Goal: Find contact information: Find contact information

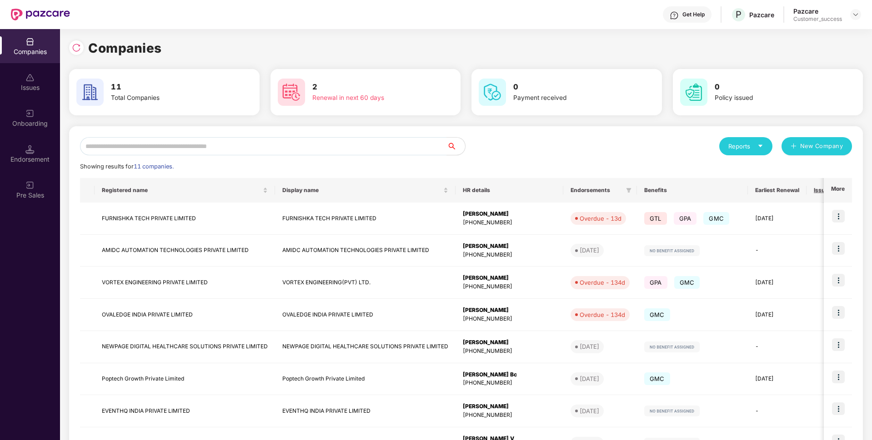
click at [309, 139] on input "text" at bounding box center [263, 146] width 367 height 18
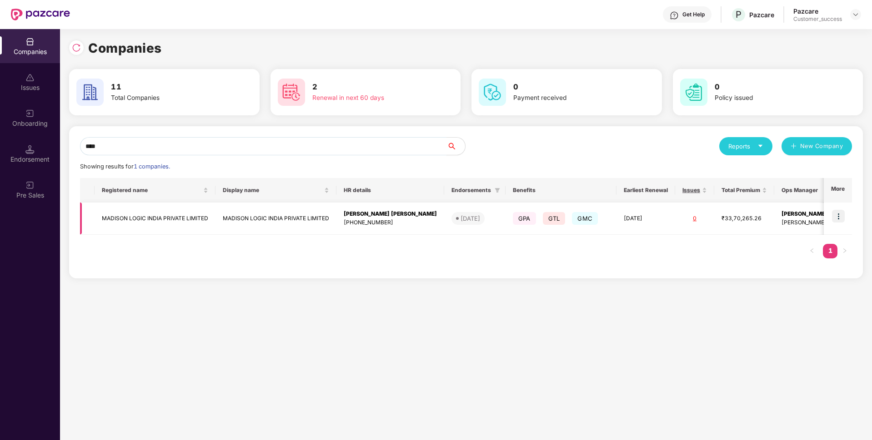
type input "****"
click at [838, 216] on img at bounding box center [838, 216] width 13 height 13
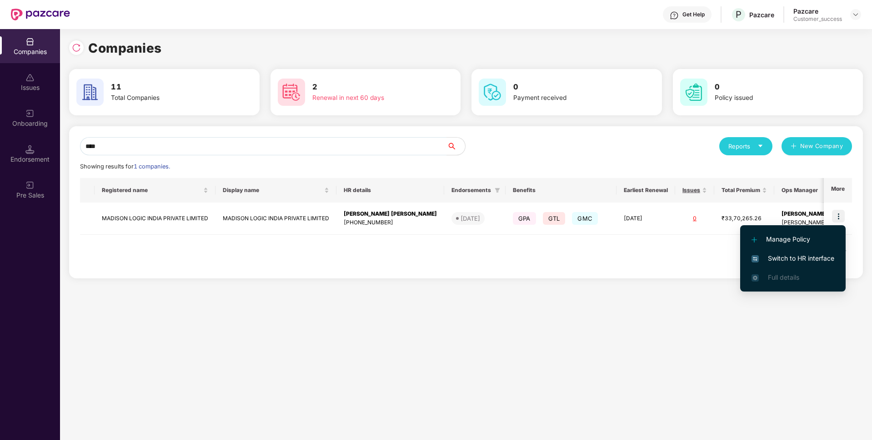
click at [757, 255] on span "Switch to HR interface" at bounding box center [792, 259] width 83 height 10
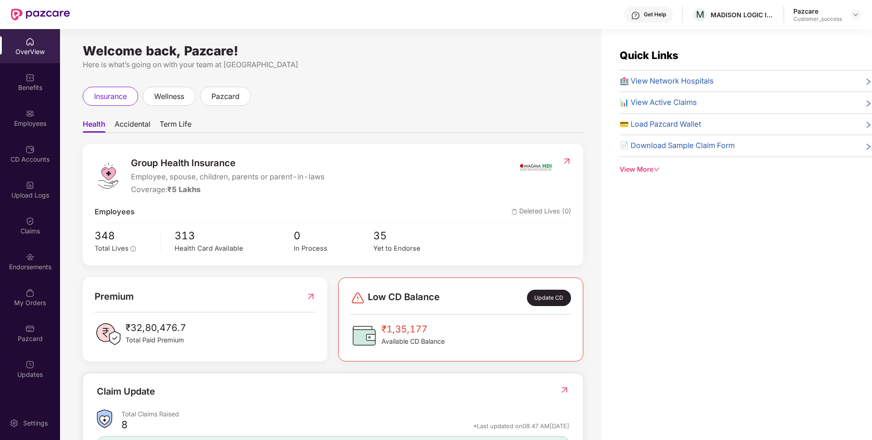
click at [0, 117] on div "Employees" at bounding box center [30, 118] width 60 height 34
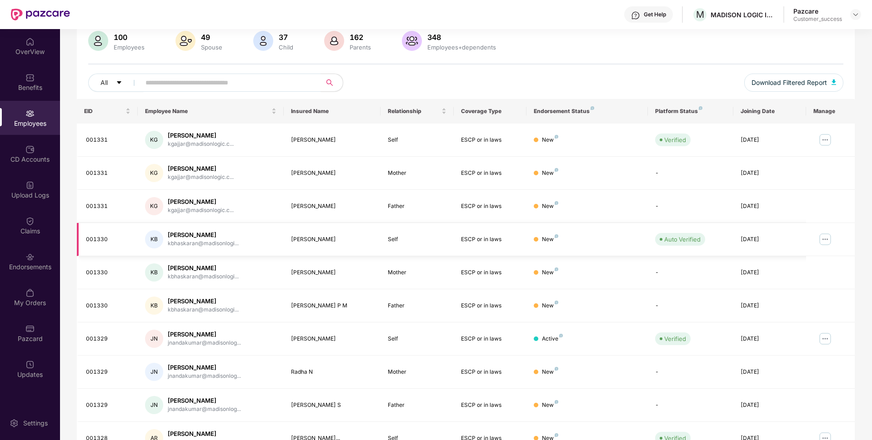
scroll to position [118, 0]
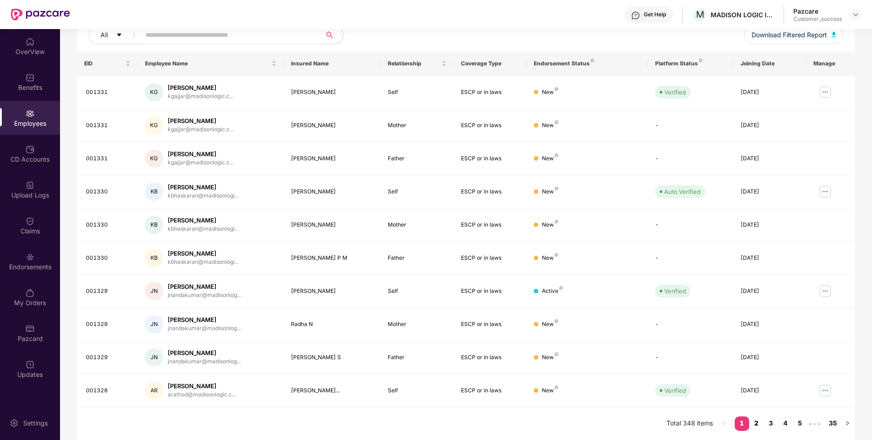
click at [754, 423] on link "2" at bounding box center [756, 424] width 15 height 14
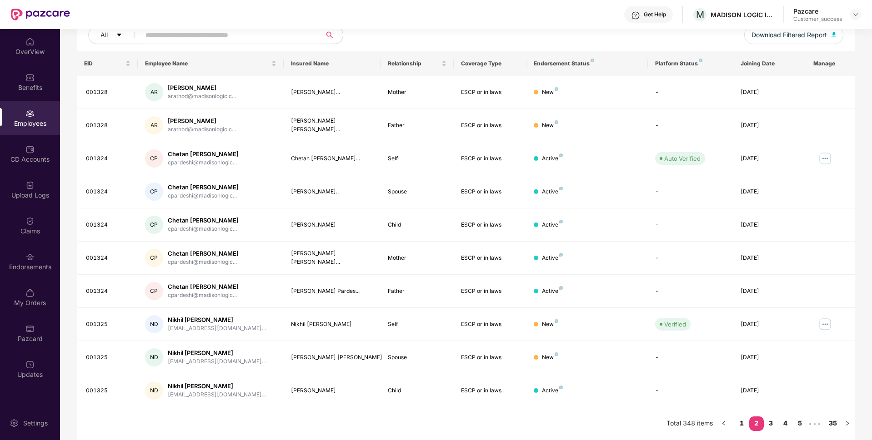
click at [744, 421] on link "1" at bounding box center [742, 424] width 15 height 14
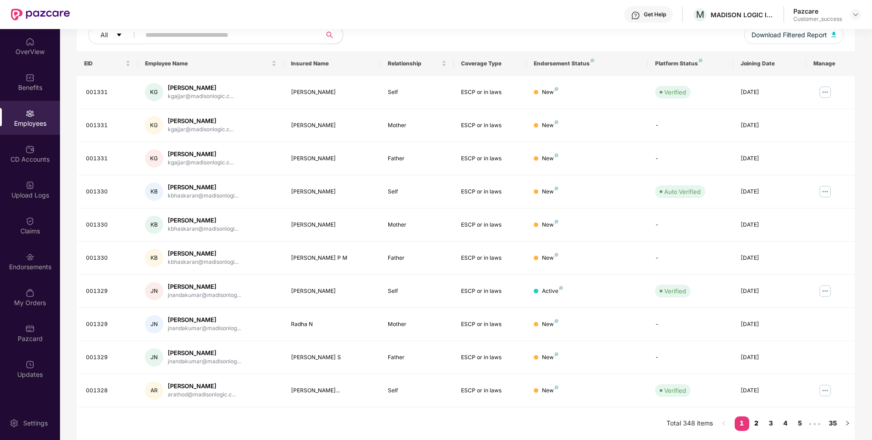
click at [758, 425] on link "2" at bounding box center [756, 424] width 15 height 14
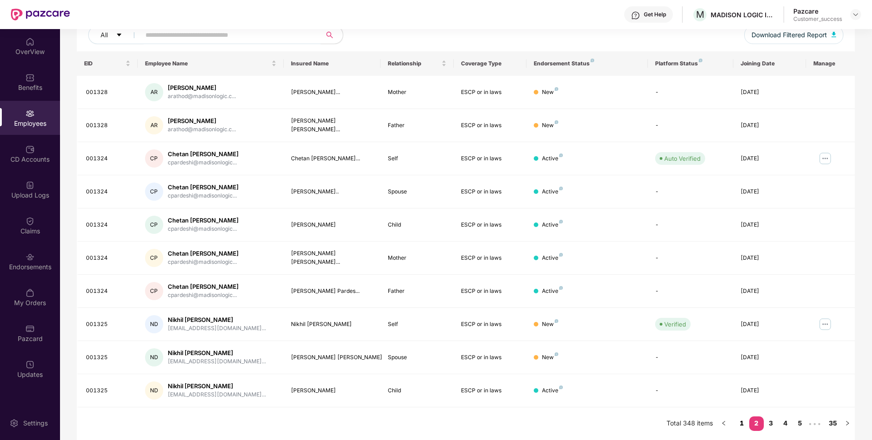
click at [738, 423] on link "1" at bounding box center [742, 424] width 15 height 14
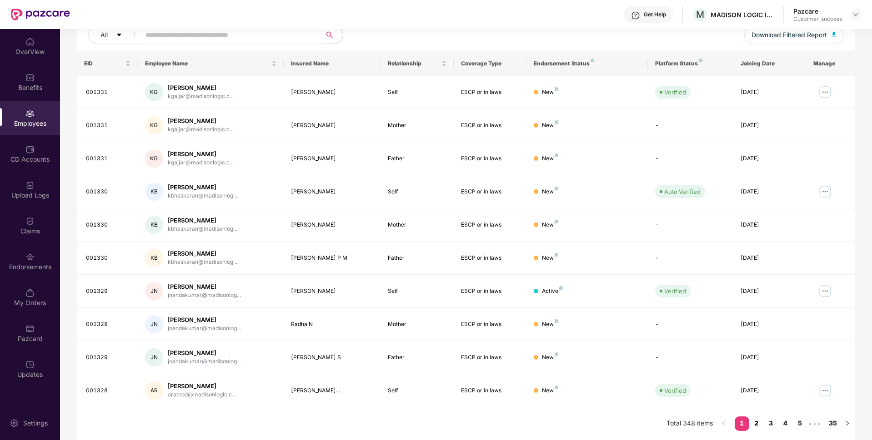
click at [757, 425] on link "2" at bounding box center [756, 424] width 15 height 14
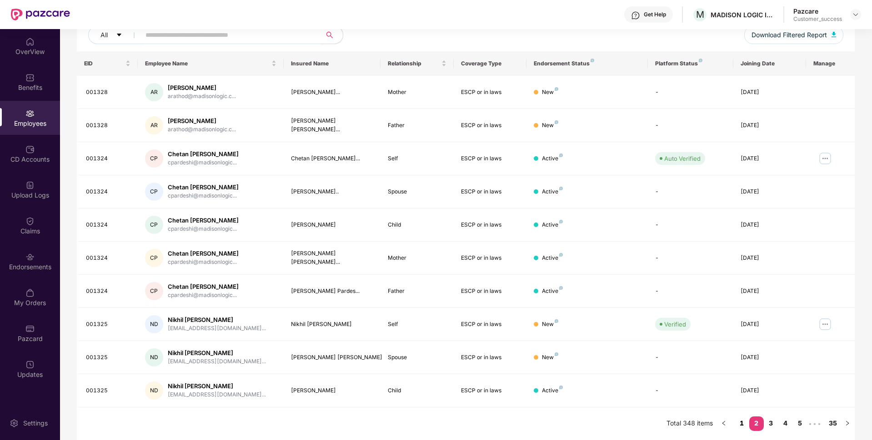
click at [745, 425] on link "1" at bounding box center [742, 424] width 15 height 14
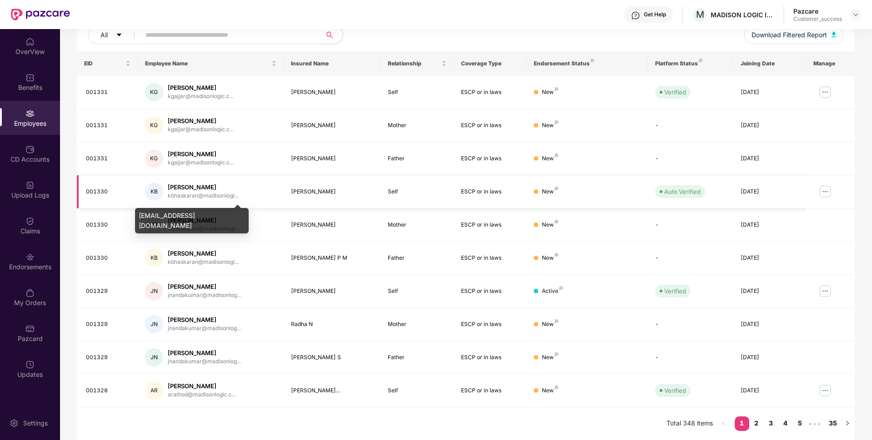
click at [190, 197] on div "kbhaskaran@madisonlogi..." at bounding box center [203, 196] width 71 height 9
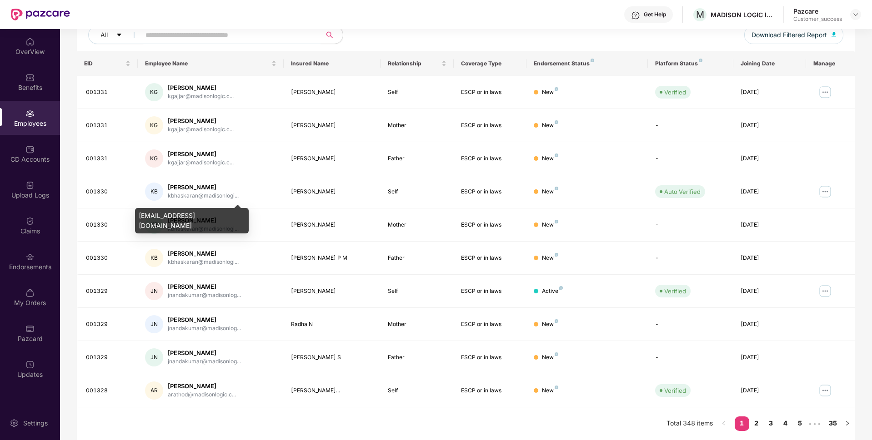
click at [183, 213] on div "kbhaskaran@madisonlogic.com" at bounding box center [192, 220] width 114 height 25
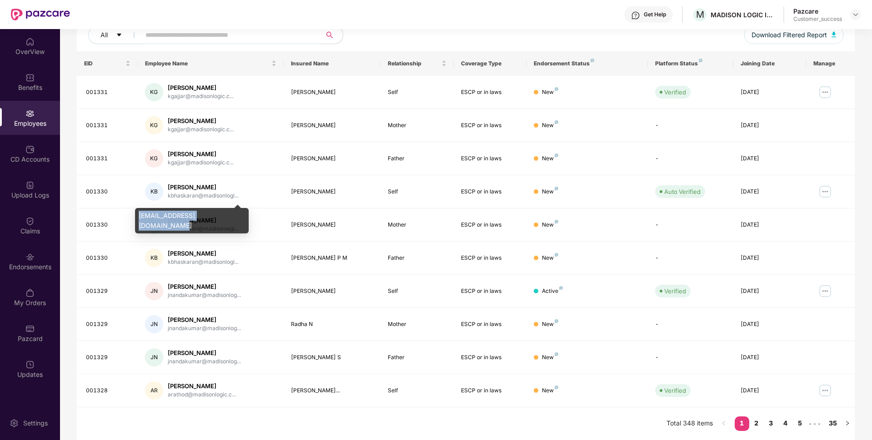
copy div "kbhaskaran@madisonlogic.com"
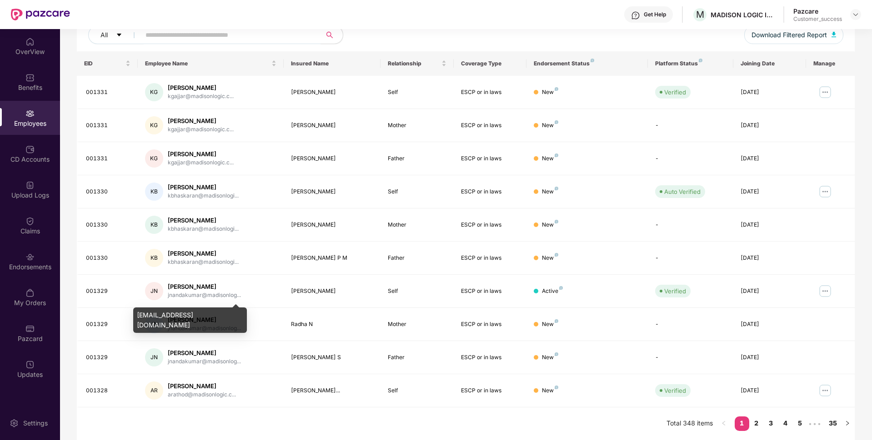
click at [184, 314] on div "jnandakumar@madisonlogic.com" at bounding box center [190, 320] width 114 height 25
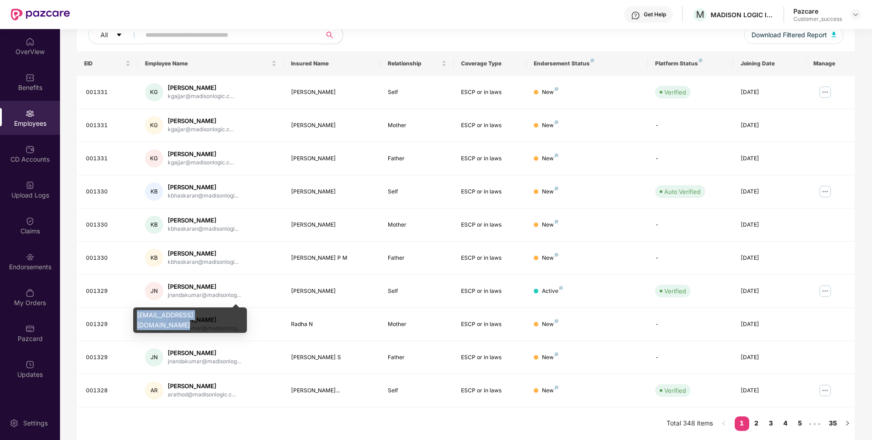
copy div "jnandakumar@madisonlogic.com"
click at [755, 426] on link "2" at bounding box center [756, 424] width 15 height 14
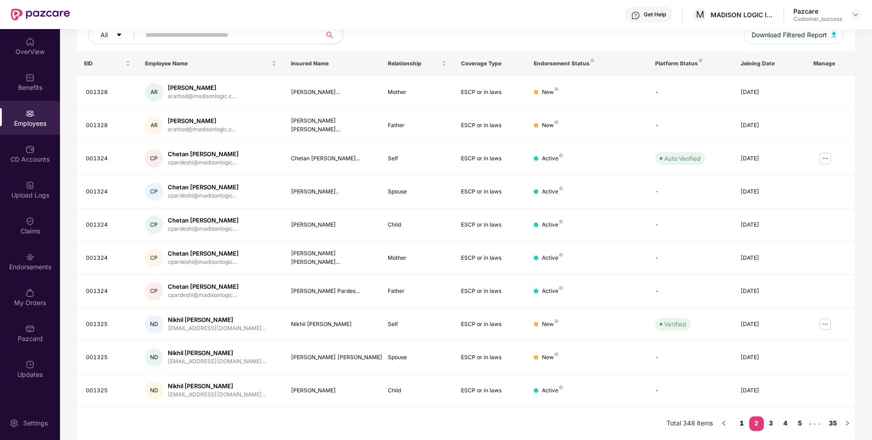
click at [740, 419] on link "1" at bounding box center [742, 424] width 15 height 14
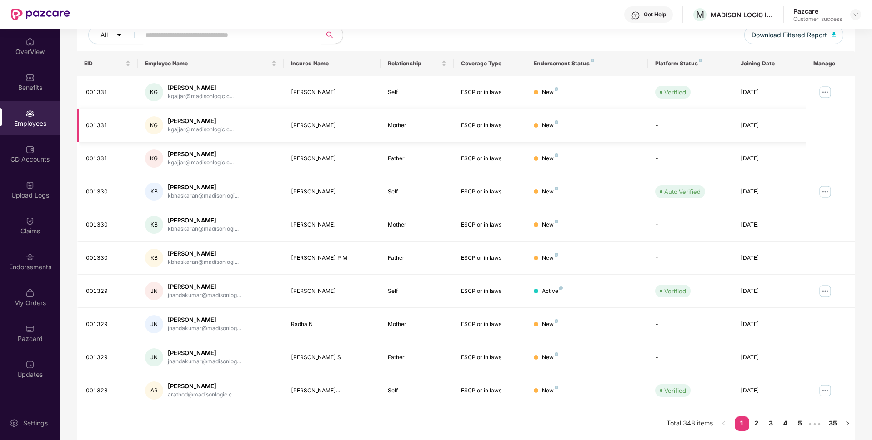
scroll to position [0, 0]
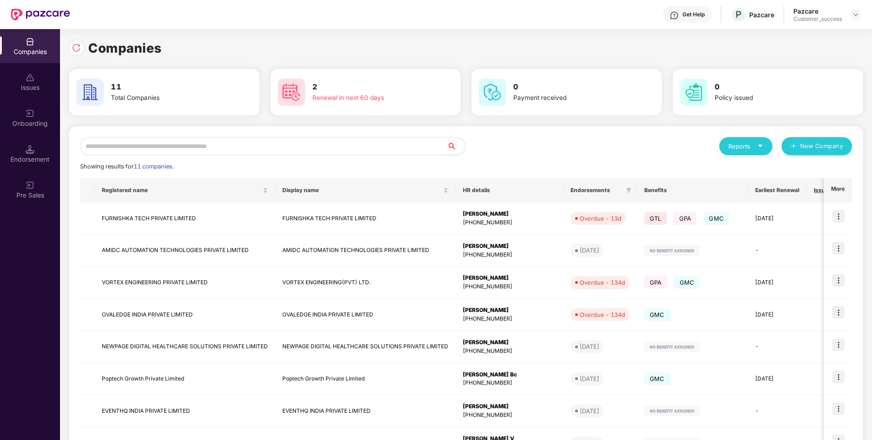
click at [331, 140] on input "text" at bounding box center [263, 146] width 367 height 18
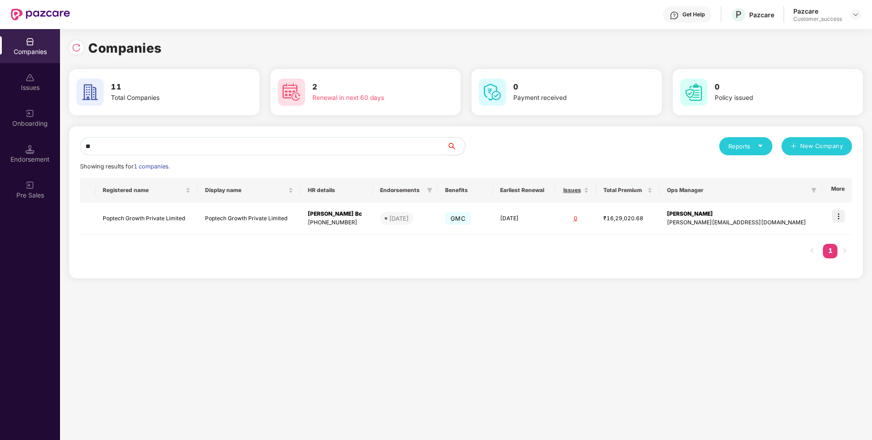
type input "***"
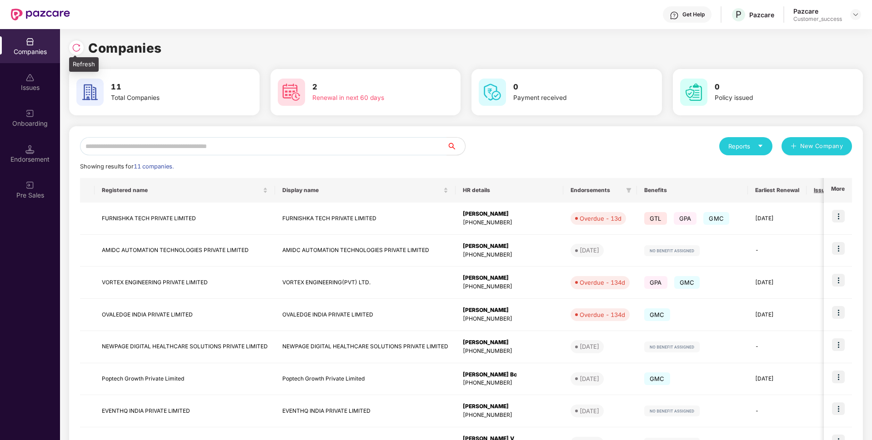
click at [77, 49] on img at bounding box center [76, 47] width 9 height 9
click at [222, 144] on input "text" at bounding box center [263, 146] width 367 height 18
click at [79, 52] on img at bounding box center [76, 47] width 9 height 9
click at [79, 45] on img at bounding box center [76, 47] width 9 height 9
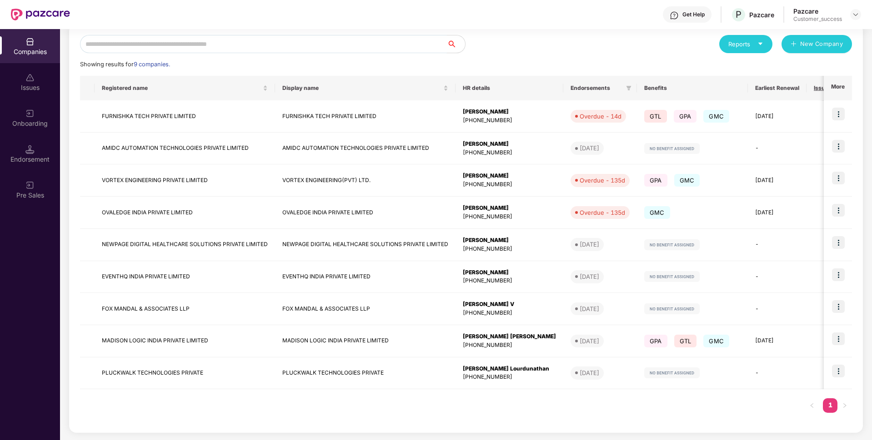
click at [181, 40] on input "text" at bounding box center [263, 44] width 367 height 18
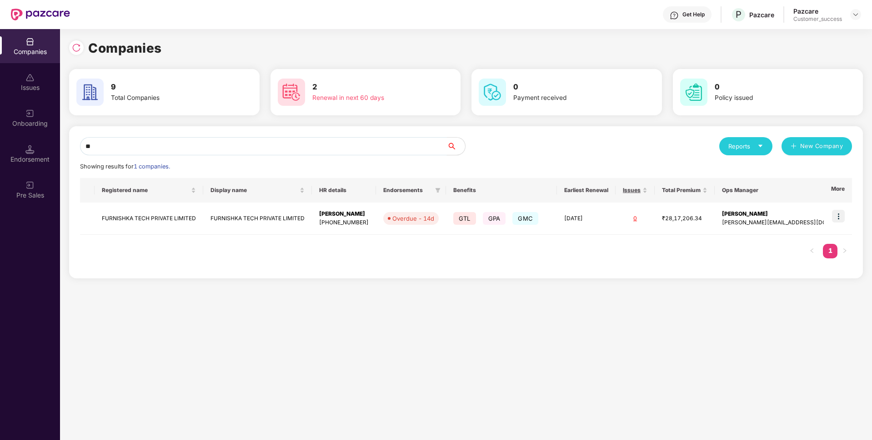
scroll to position [0, 0]
type input "***"
click at [130, 213] on td "FURNISHKA TECH PRIVATE LIMITED" at bounding box center [149, 219] width 109 height 32
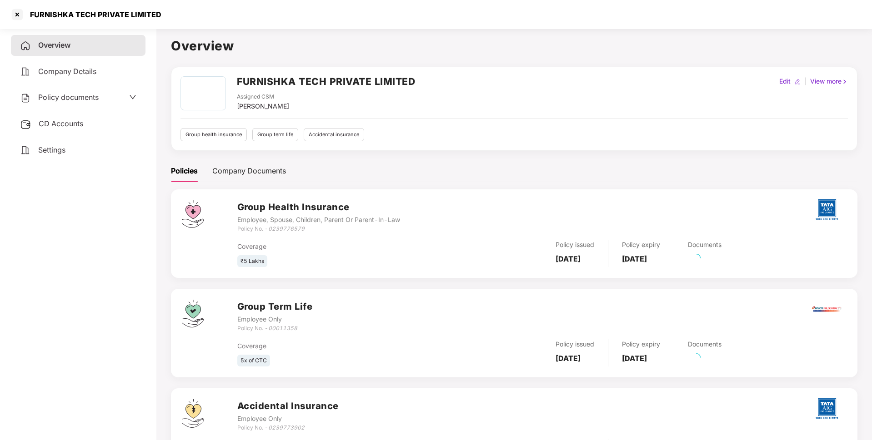
click at [73, 14] on div "FURNISHKA TECH PRIVATE LIMITED" at bounding box center [93, 14] width 137 height 9
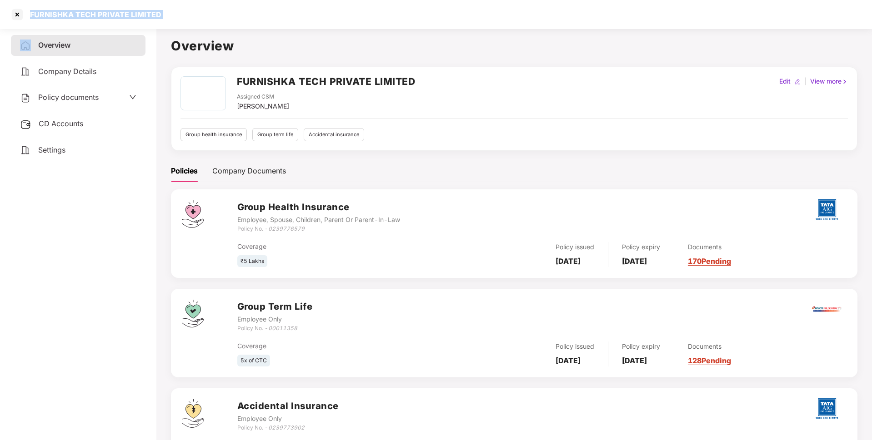
click at [73, 14] on div "FURNISHKA TECH PRIVATE LIMITED" at bounding box center [93, 14] width 137 height 9
copy div "FURNISHKA TECH PRIVATE LIMITED"
